Goal: Navigation & Orientation: Find specific page/section

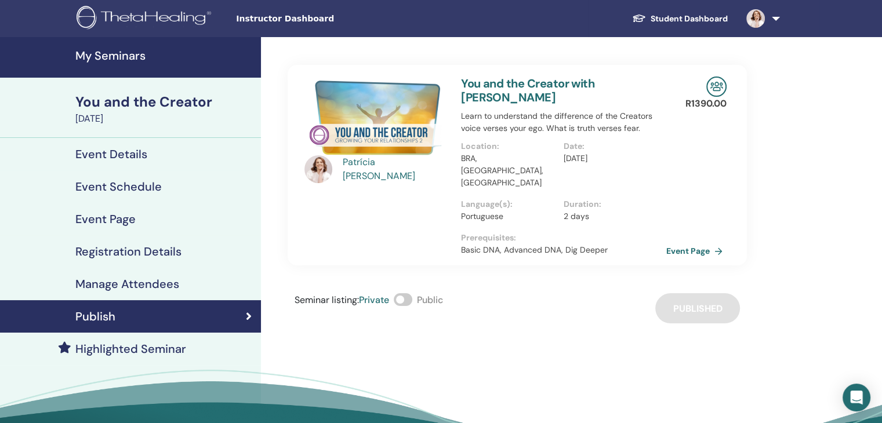
click at [121, 51] on h4 "My Seminars" at bounding box center [164, 56] width 179 height 14
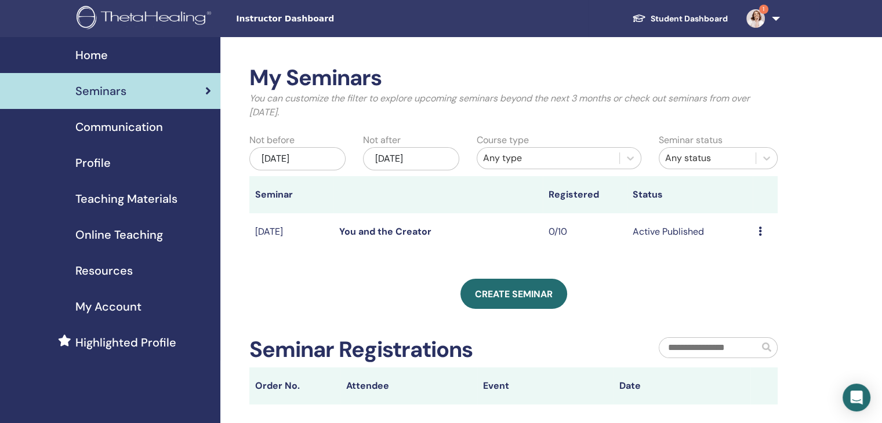
click at [761, 23] on img at bounding box center [756, 18] width 19 height 19
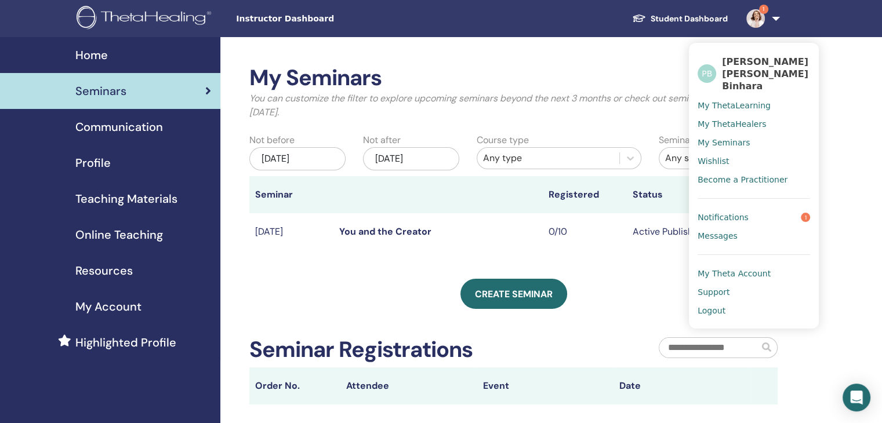
click at [764, 209] on link "Notifications 1" at bounding box center [754, 217] width 113 height 19
